Goal: Navigation & Orientation: Find specific page/section

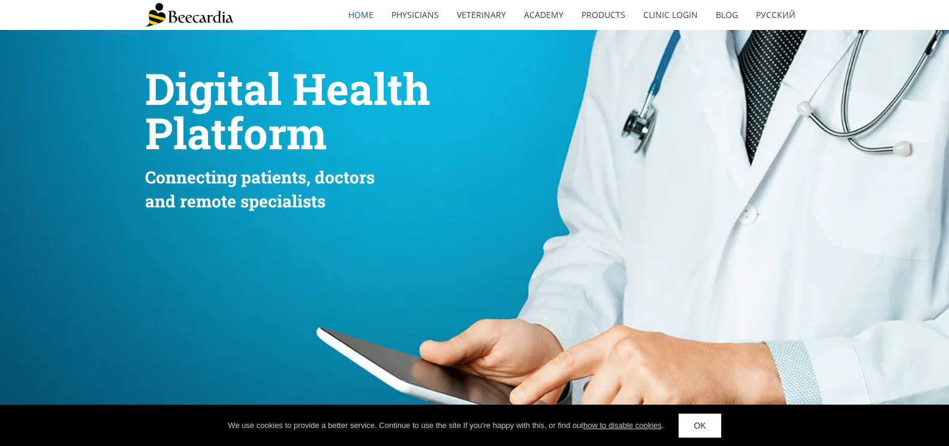
click at [209, 16] on img at bounding box center [189, 15] width 88 height 24
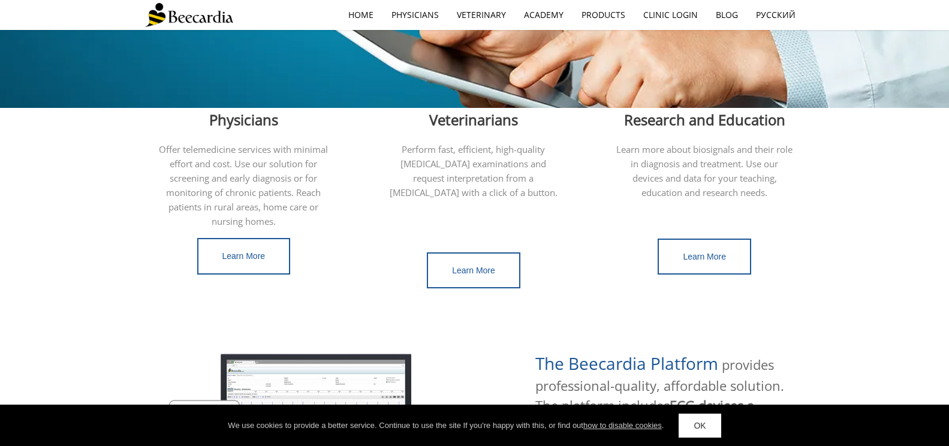
scroll to position [511, 0]
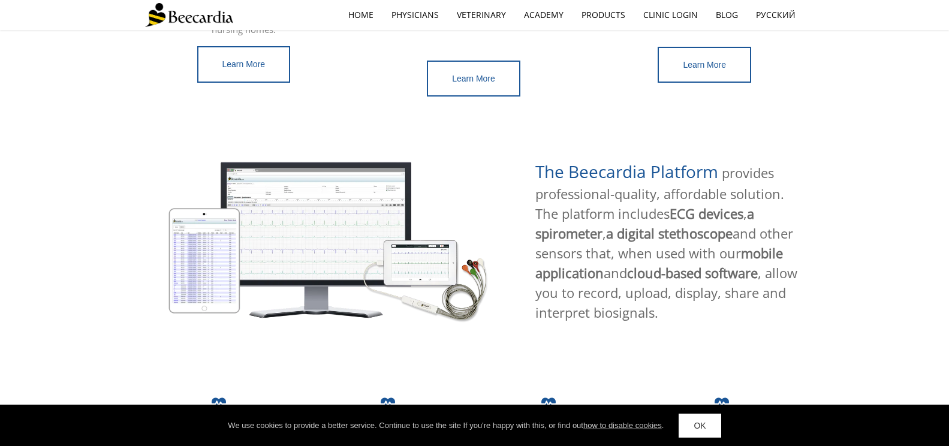
click at [710, 429] on link "OK" at bounding box center [699, 426] width 42 height 24
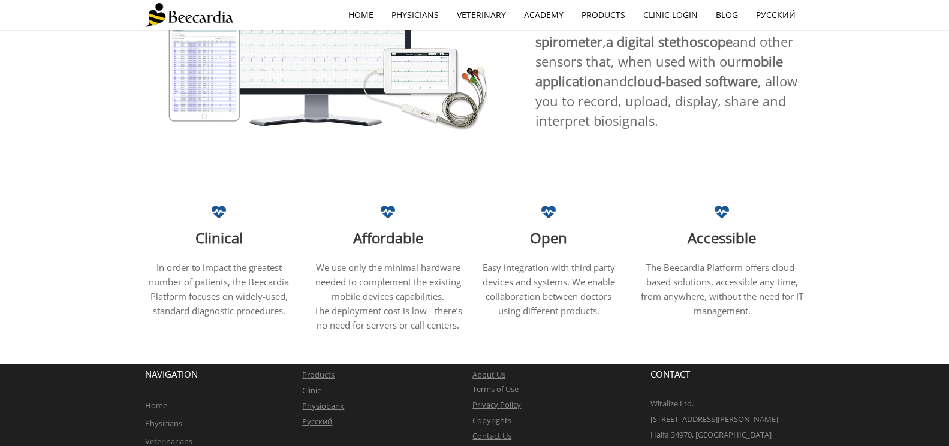
scroll to position [740, 0]
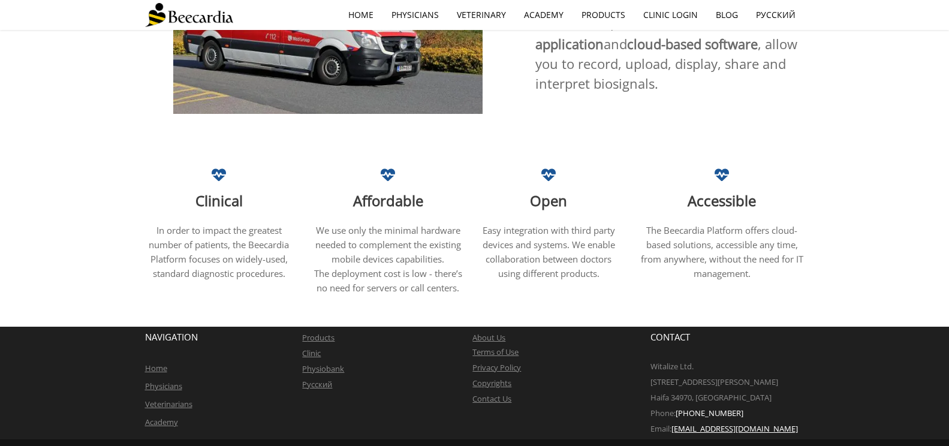
click at [162, 363] on link "Home" at bounding box center [156, 368] width 22 height 11
